Goal: Task Accomplishment & Management: Use online tool/utility

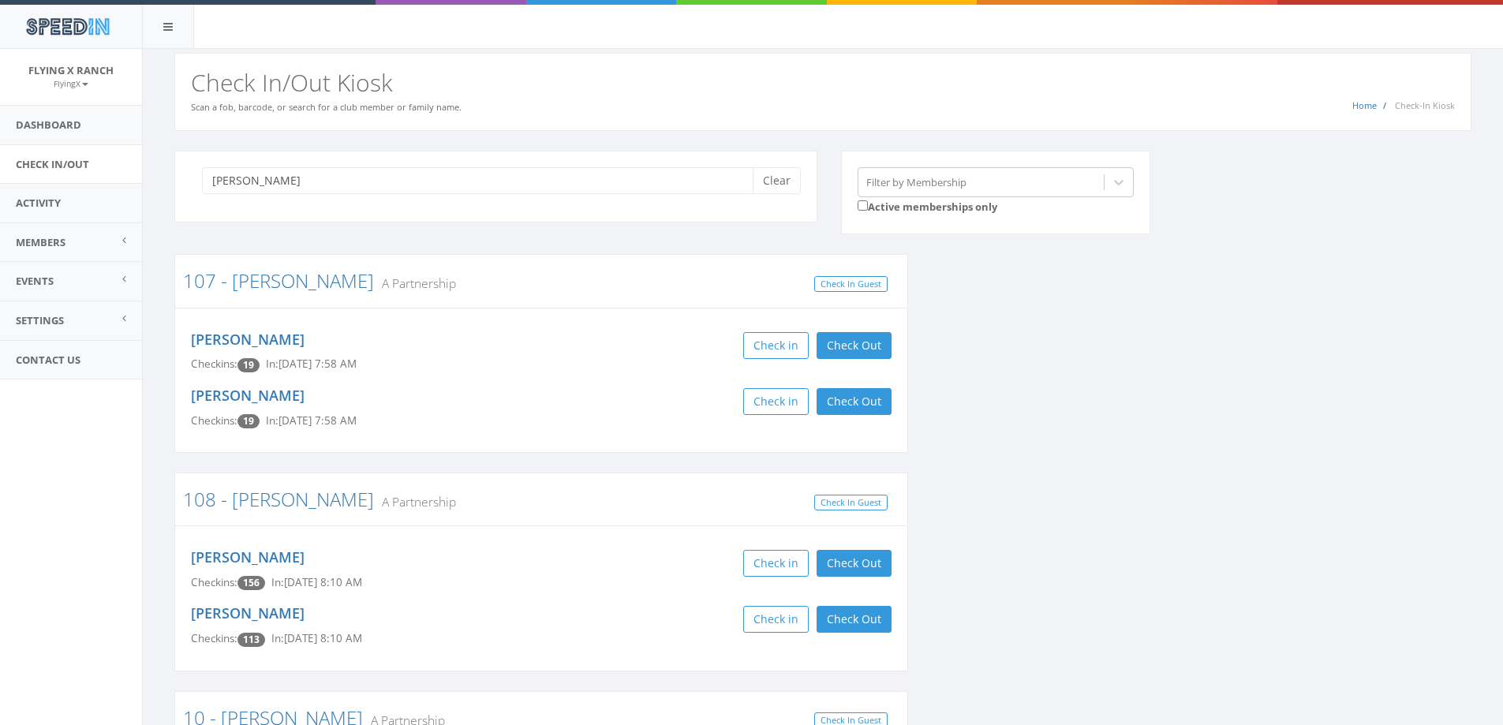
type input "[PERSON_NAME]"
drag, startPoint x: 230, startPoint y: 25, endPoint x: 585, endPoint y: 273, distance: 433.1
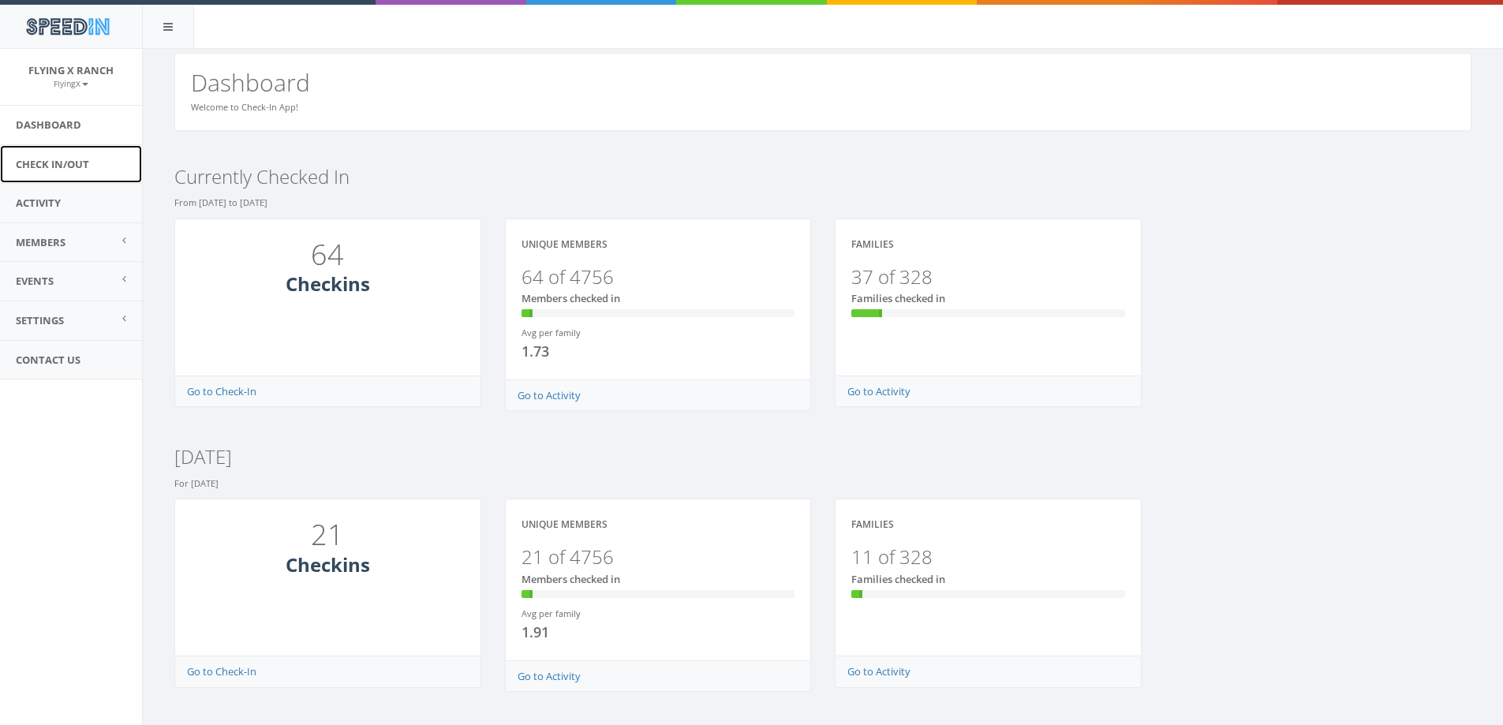
click at [62, 162] on link "Check In/Out" at bounding box center [71, 164] width 142 height 39
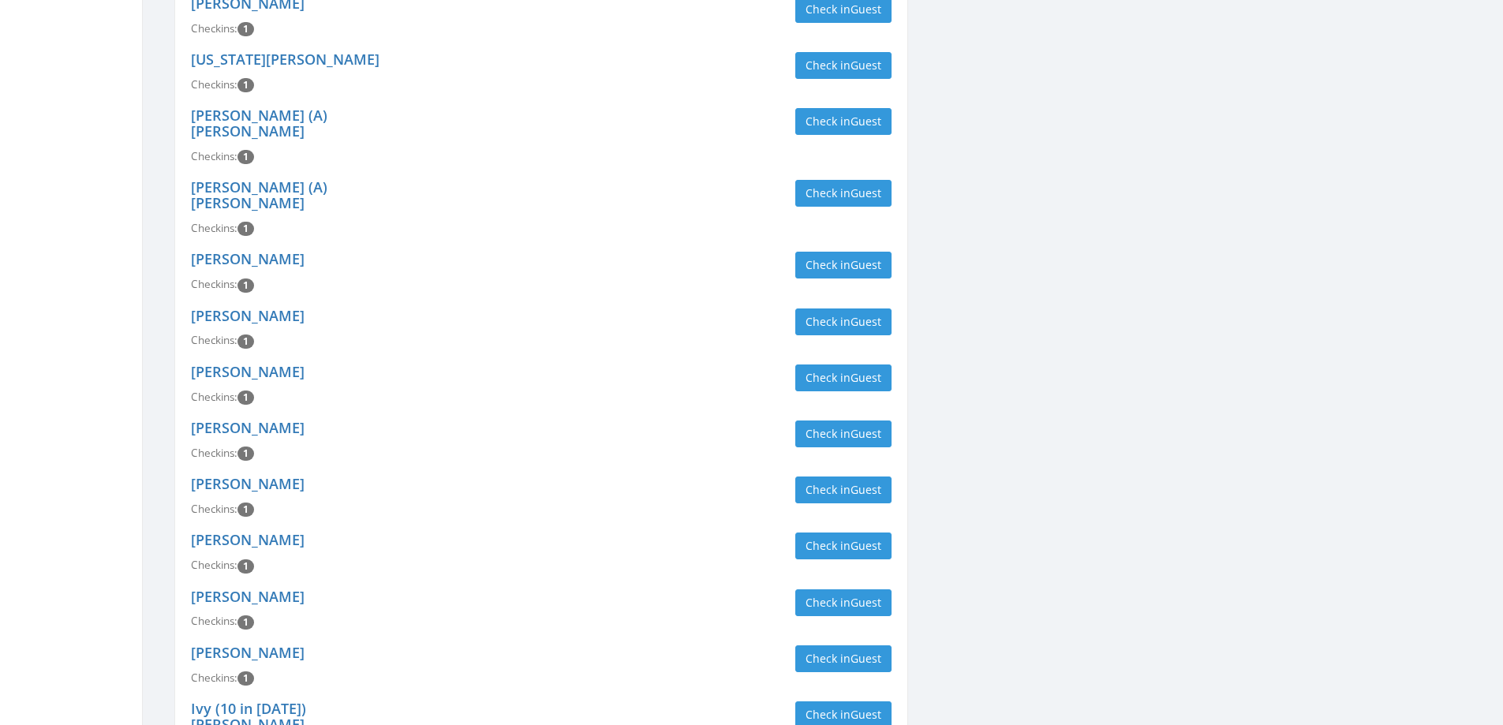
scroll to position [2525, 0]
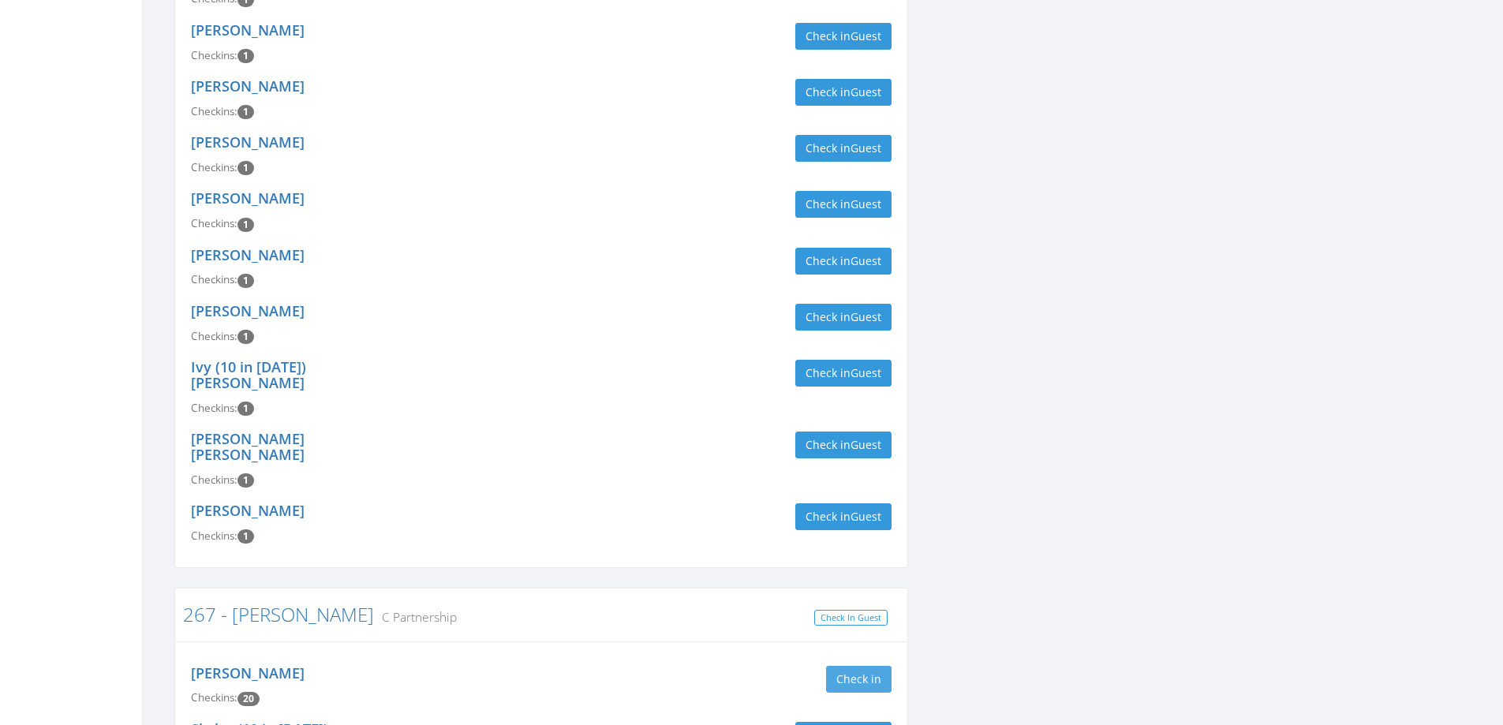
type input "[PERSON_NAME]"
click at [845, 666] on button "Check in" at bounding box center [859, 679] width 66 height 27
click at [526, 658] on div "David Snyder Checkins: 21 In: Sep 27, 3:01 PM Check in Check Out Check Out" at bounding box center [541, 686] width 724 height 56
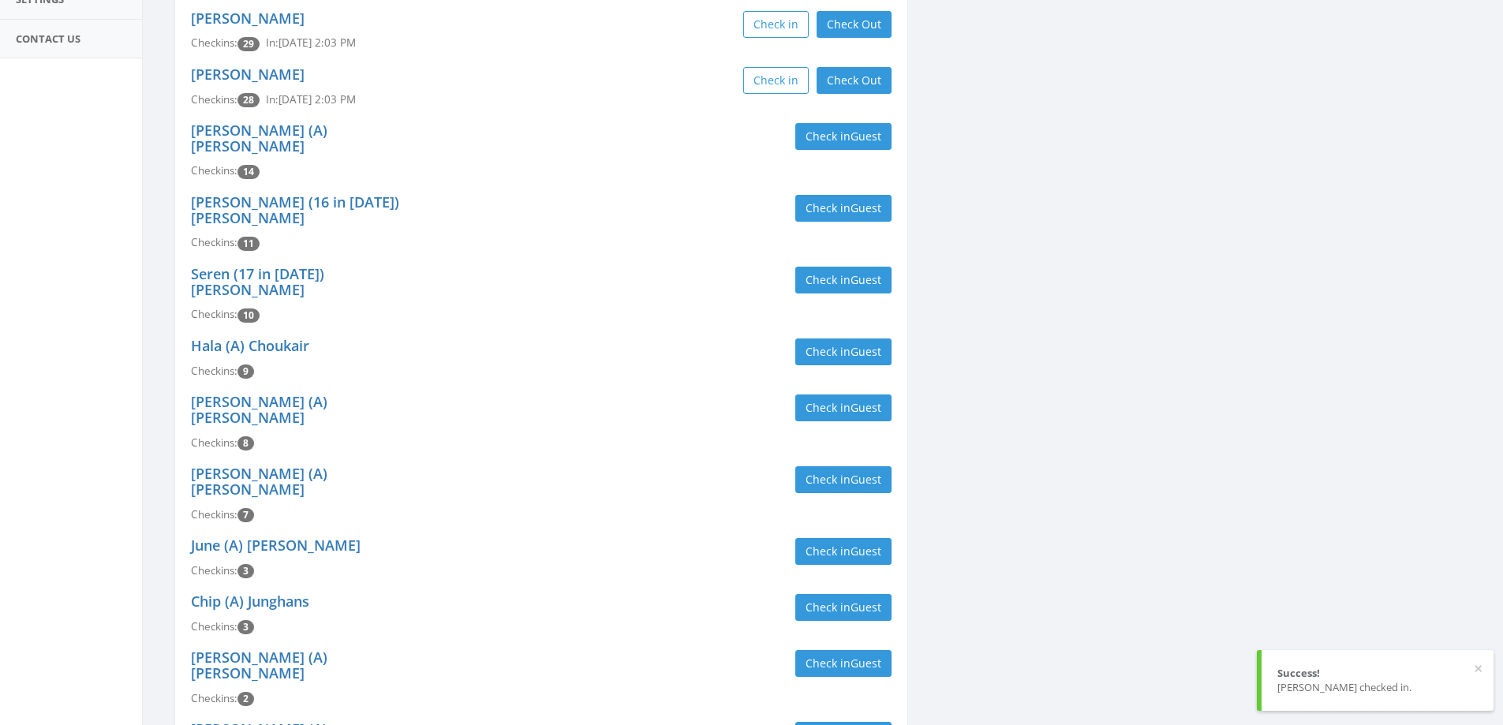
scroll to position [0, 0]
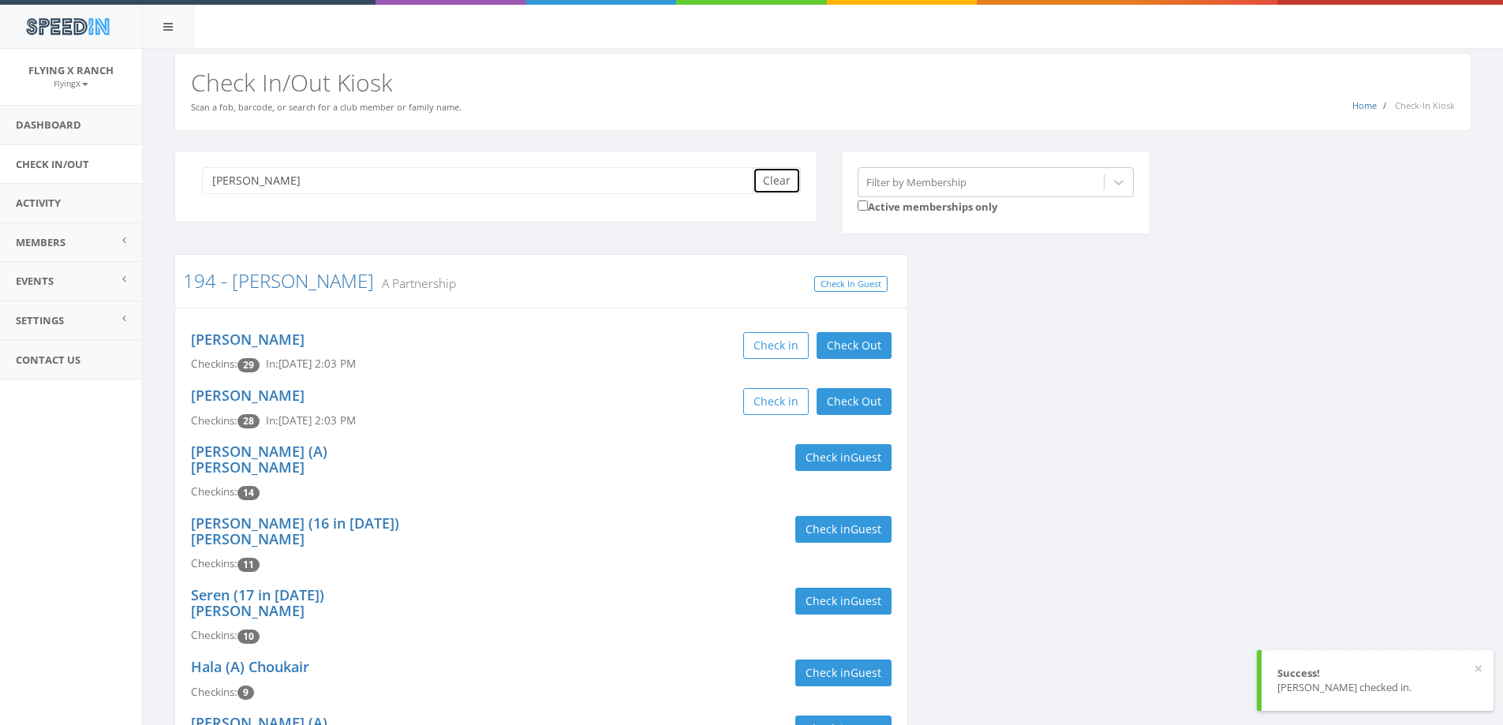
click at [777, 188] on button "Clear" at bounding box center [777, 180] width 48 height 27
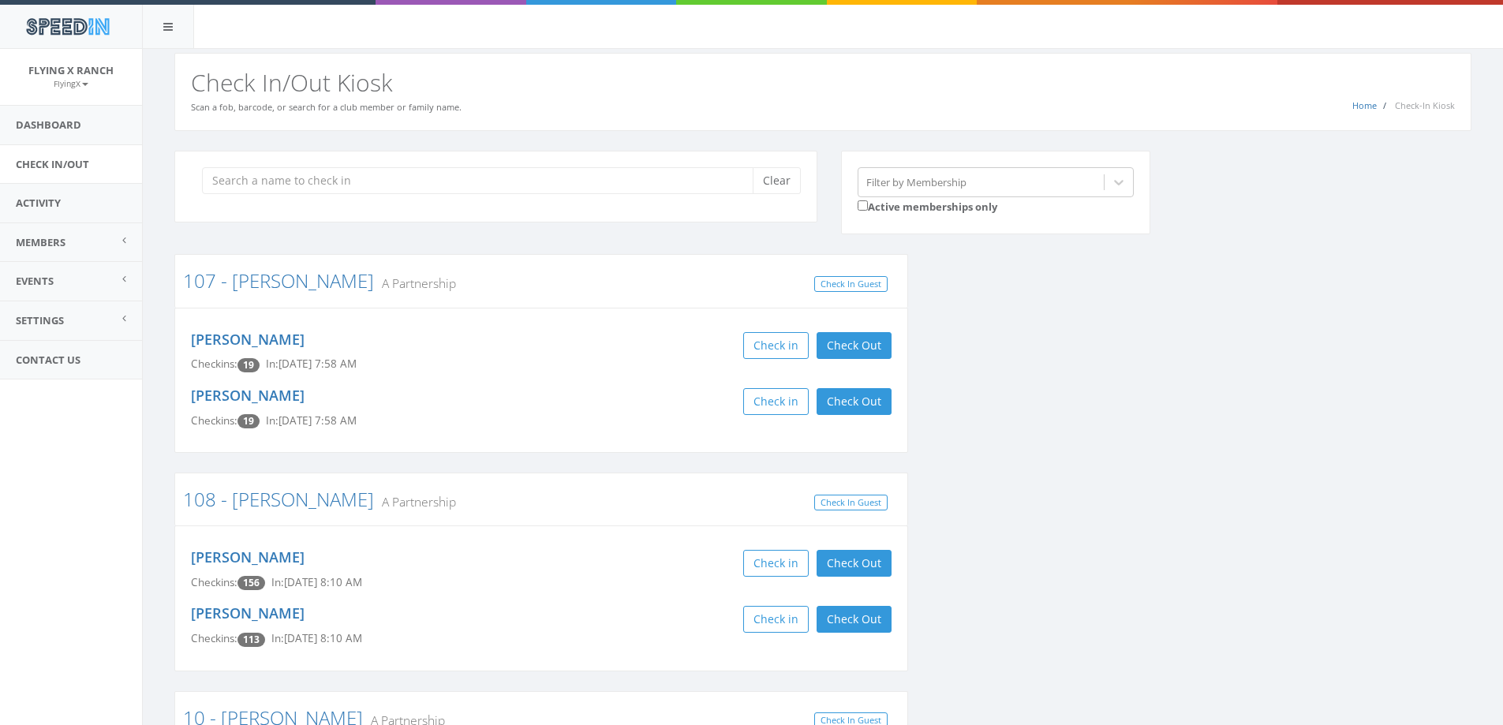
click at [593, 104] on div "Home Check-In Kiosk Check In/Out Kiosk Scan a fob, barcode, or search for a clu…" at bounding box center [822, 92] width 1297 height 78
